Goal: Information Seeking & Learning: Find specific fact

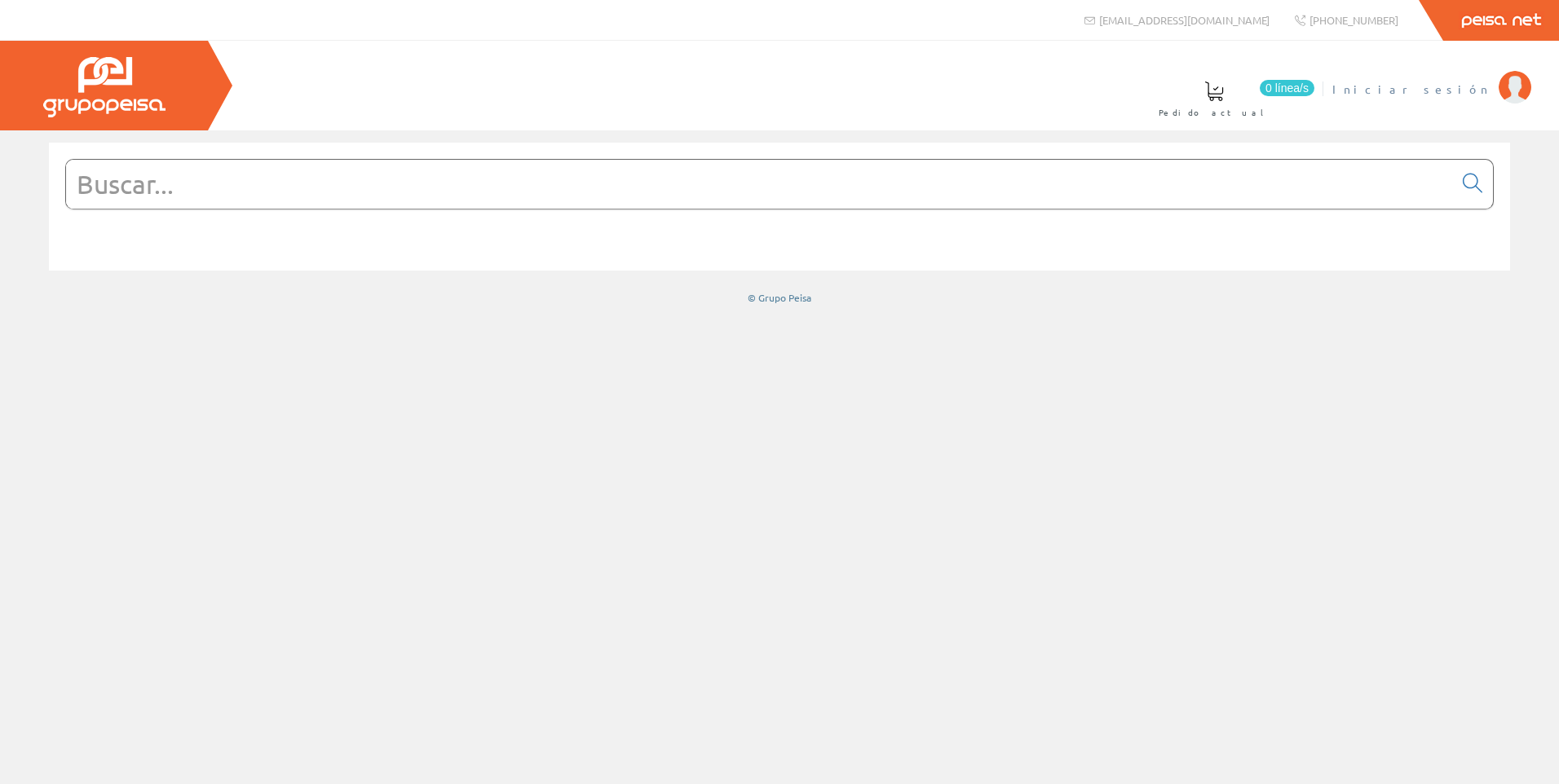
click at [1467, 83] on span "Iniciar sesión" at bounding box center [1412, 89] width 158 height 17
click at [327, 197] on input "text" at bounding box center [760, 185] width 1387 height 49
paste input "7760056319"
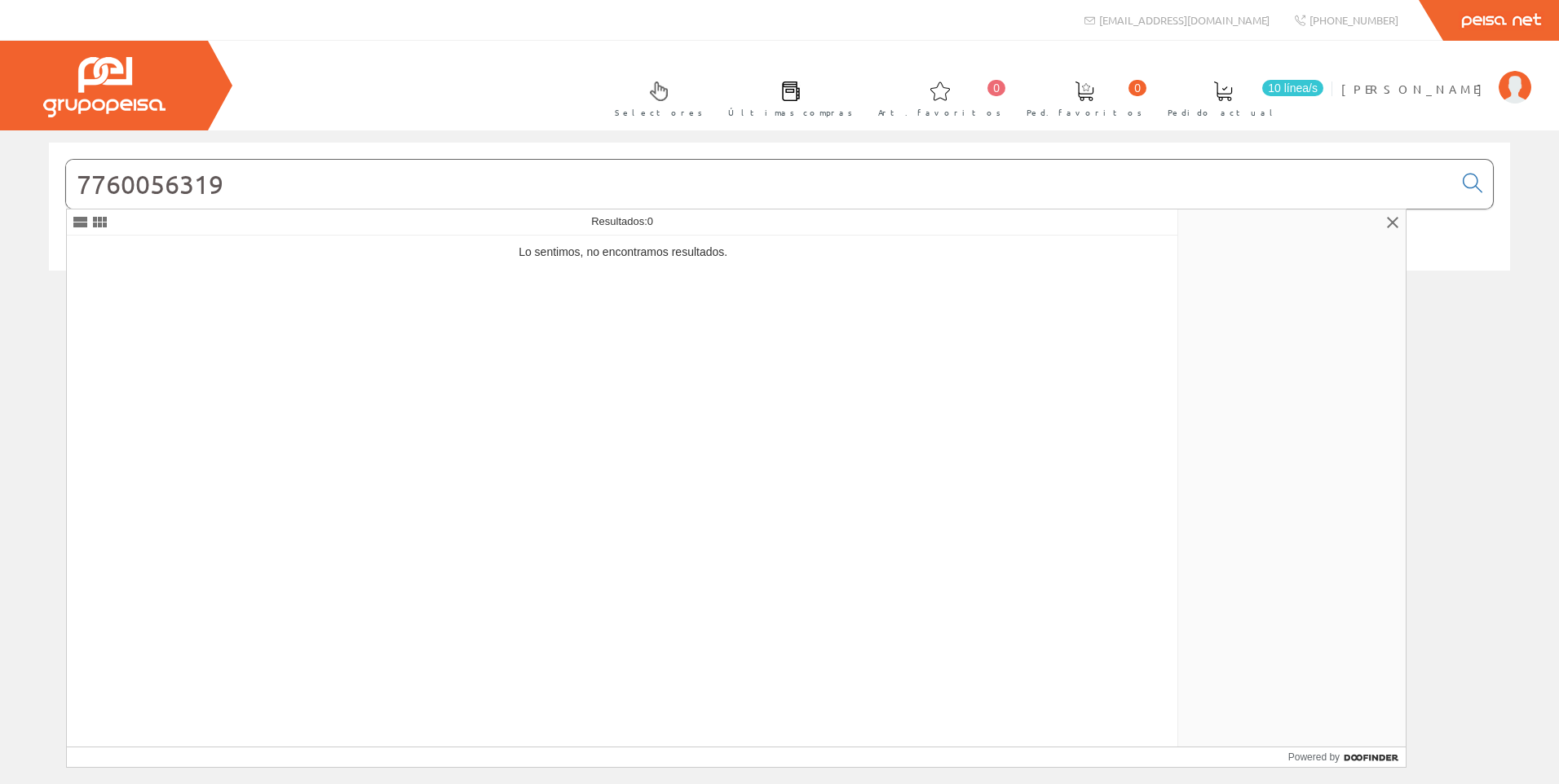
type input "7760056319"
